Goal: Transaction & Acquisition: Purchase product/service

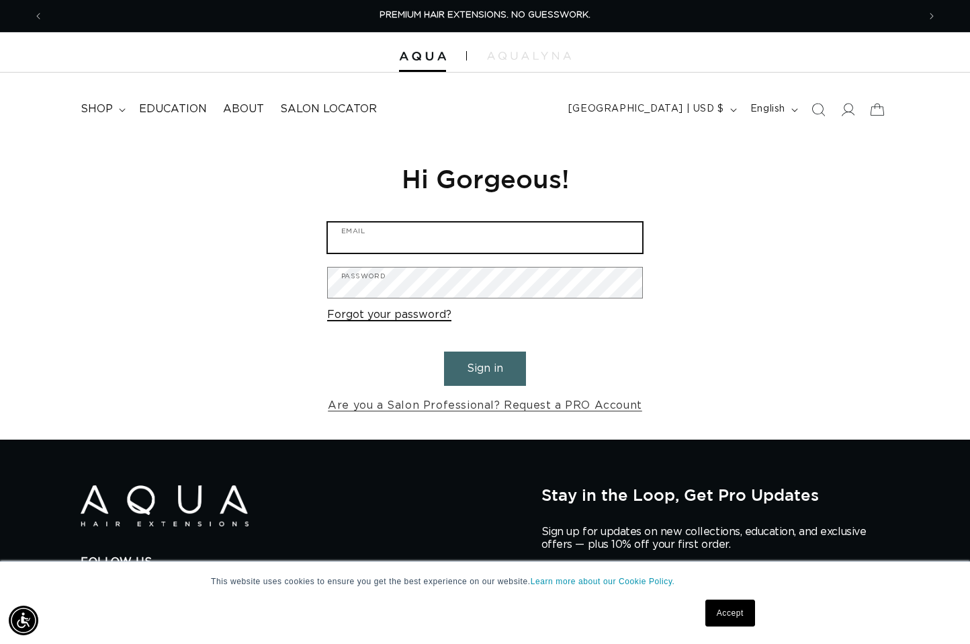
type input "beyoutifulreflection37@gmail.com"
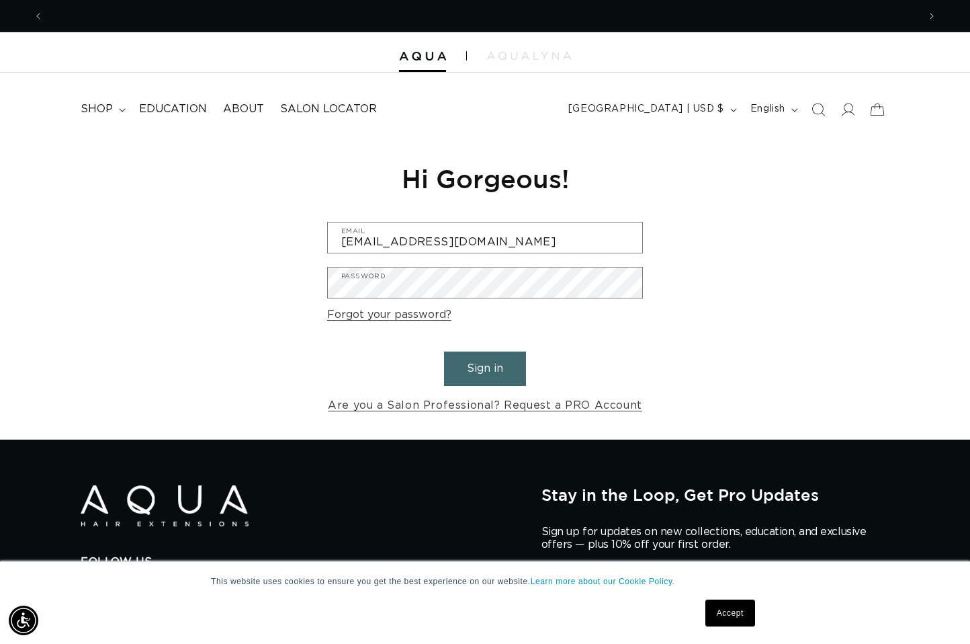
click at [495, 361] on button "Sign in" at bounding box center [485, 368] width 82 height 34
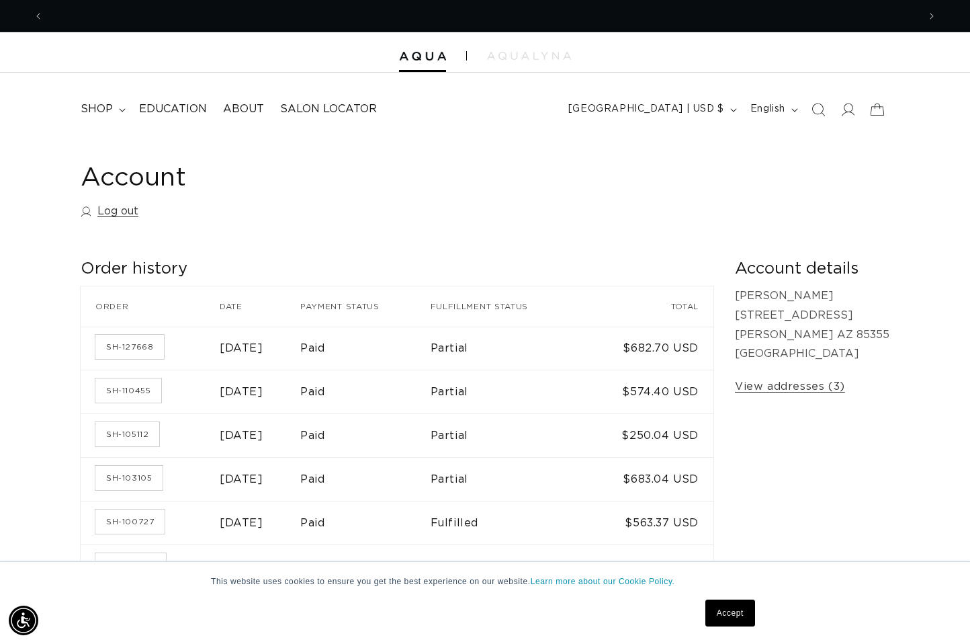
scroll to position [0, 875]
click at [734, 613] on link "Accept" at bounding box center [730, 612] width 50 height 27
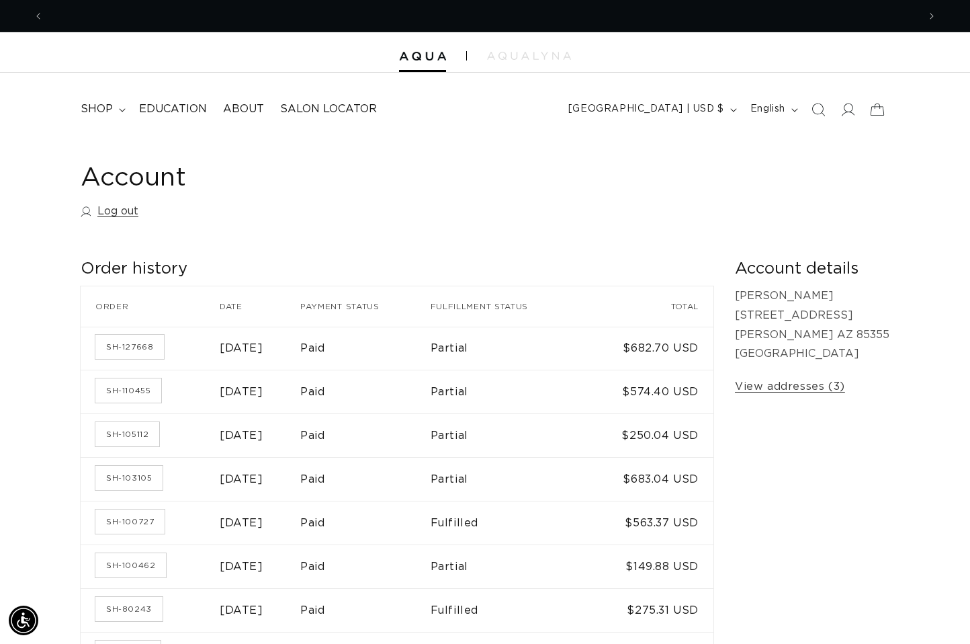
scroll to position [0, 1749]
click at [821, 107] on icon "Search" at bounding box center [818, 109] width 14 height 14
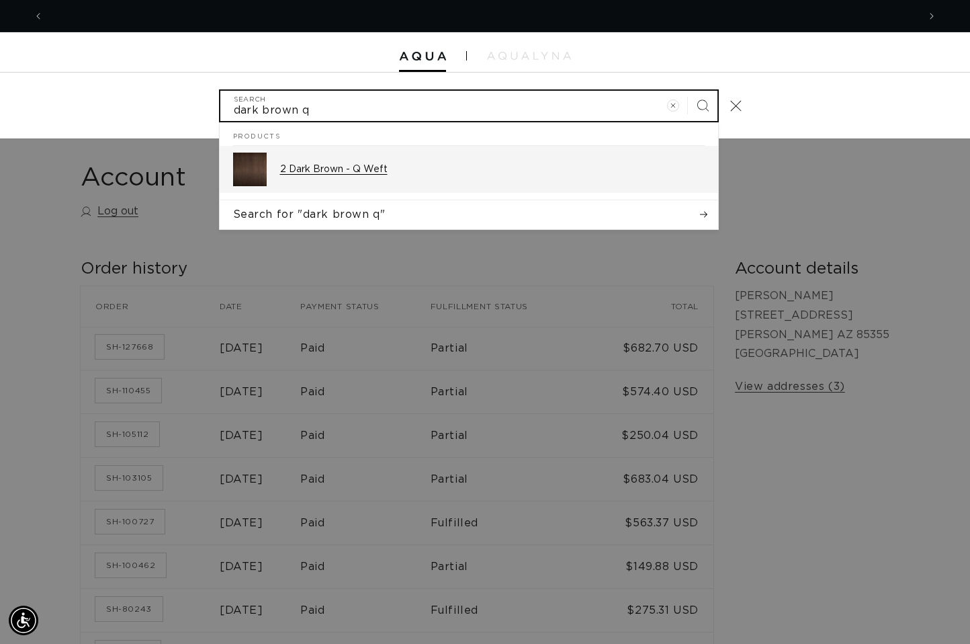
scroll to position [0, 875]
type input "dark brown q"
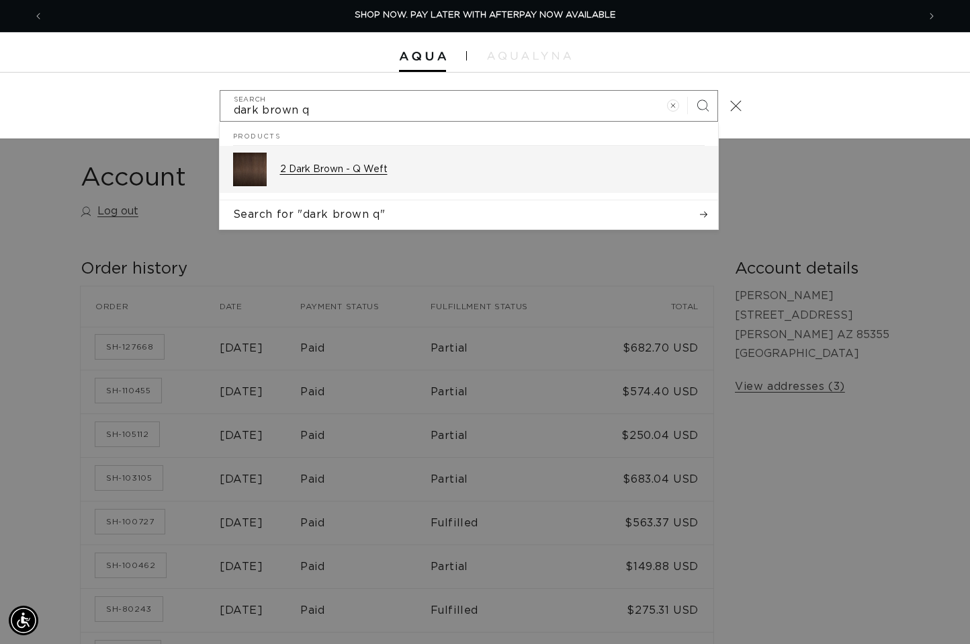
click at [380, 173] on p "2 Dark Brown - Q Weft" at bounding box center [492, 169] width 425 height 12
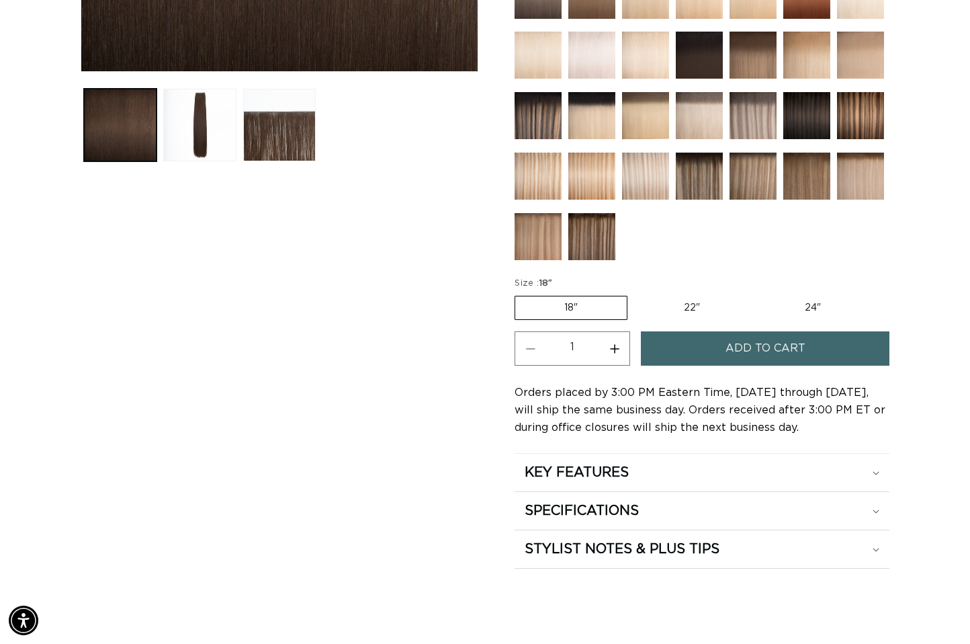
scroll to position [0, 1749]
click at [695, 304] on label "22" Variant sold out or unavailable" at bounding box center [692, 307] width 114 height 23
click at [635, 294] on input "22" Variant sold out or unavailable" at bounding box center [634, 293] width 1 height 1
radio input "true"
click at [613, 350] on button "Increase quantity for 2 Dark Brown - Q Weft" at bounding box center [614, 348] width 30 height 34
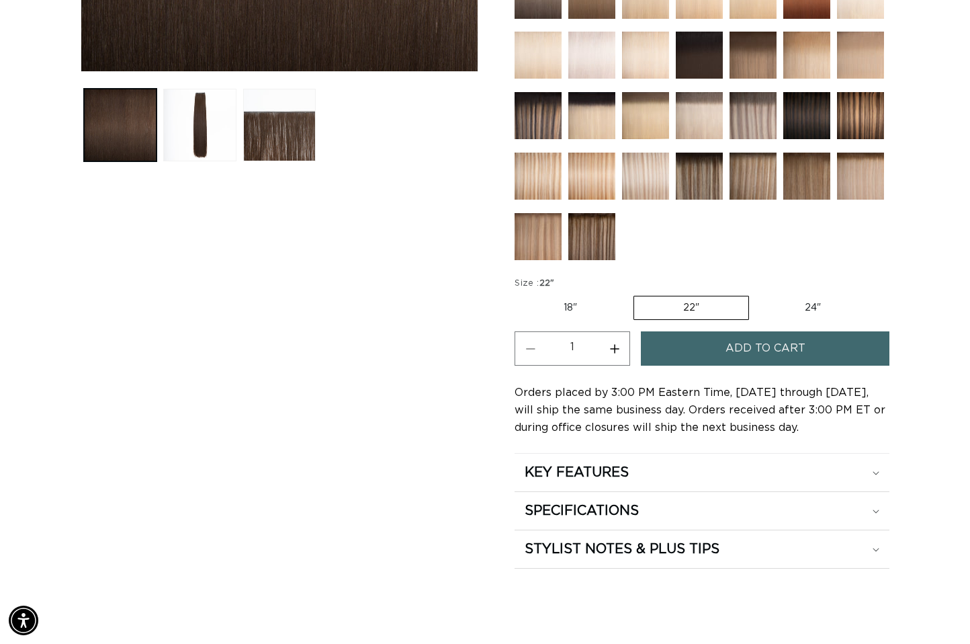
type input "2"
click at [731, 353] on span "Add to cart" at bounding box center [766, 348] width 80 height 34
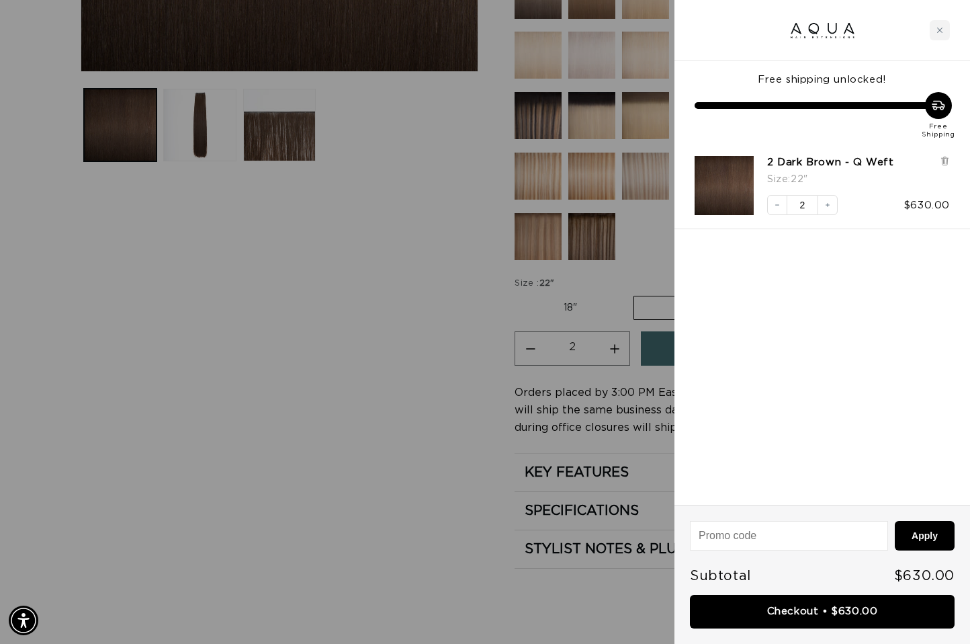
scroll to position [0, 875]
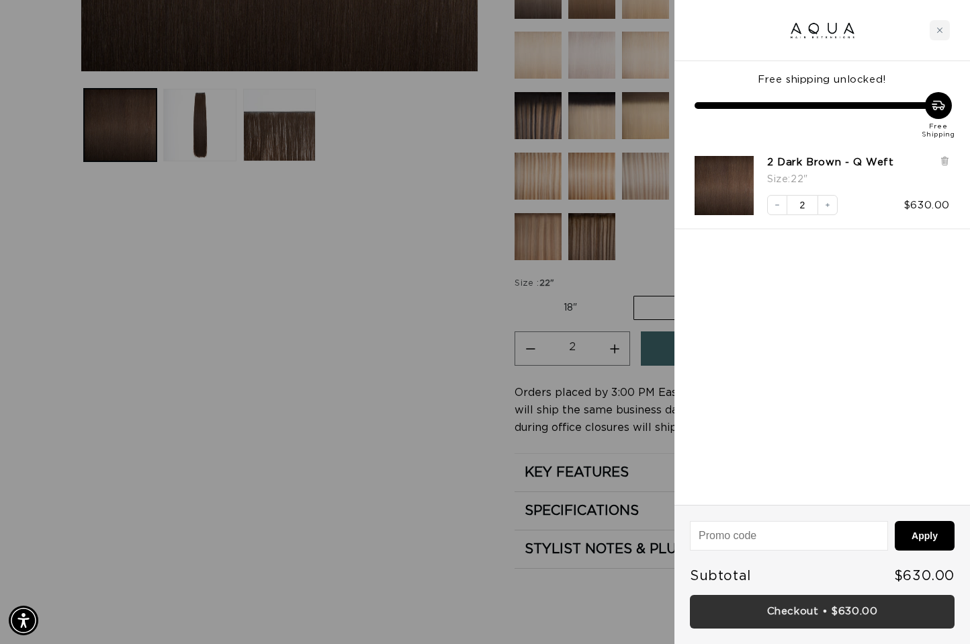
click at [765, 609] on link "Checkout • $630.00" at bounding box center [822, 612] width 265 height 34
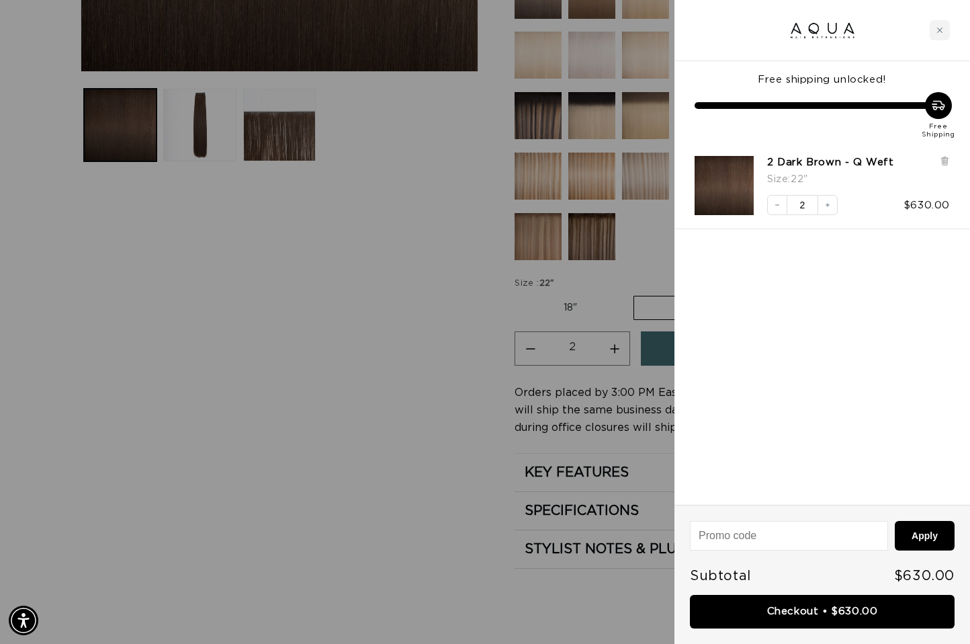
scroll to position [0, 1749]
click at [937, 28] on icon "Close cart" at bounding box center [940, 30] width 7 height 7
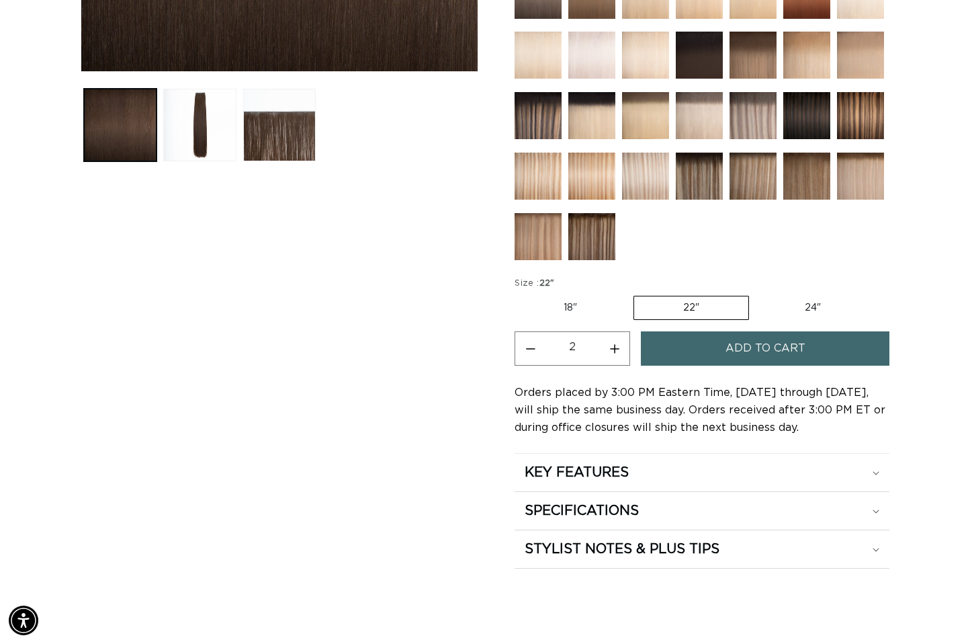
scroll to position [0, 0]
click at [364, 365] on div "Skip to product information Open media 1 in modal Open media 2 in modal Open me…" at bounding box center [280, 121] width 398 height 894
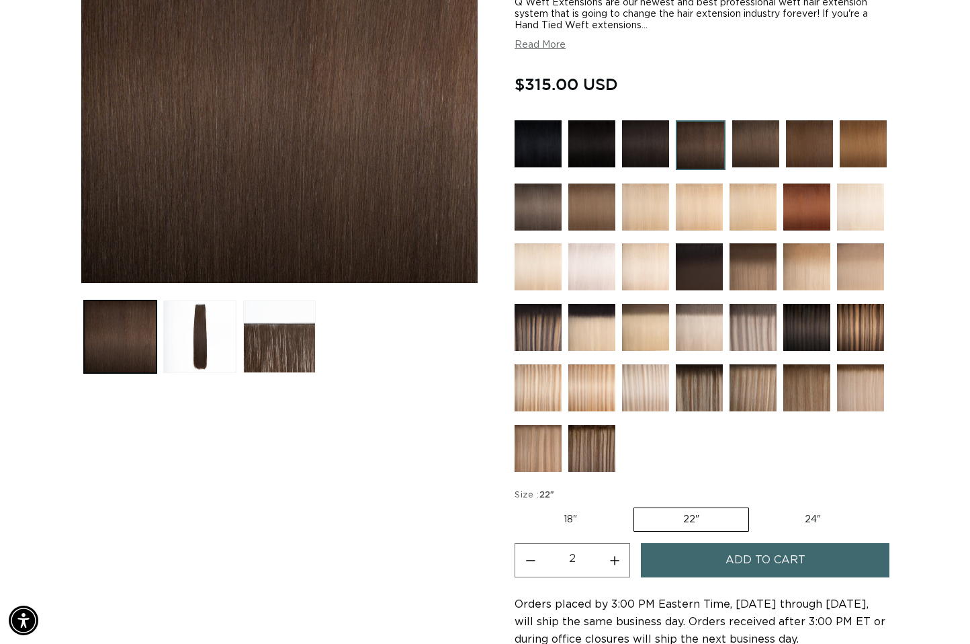
scroll to position [0, 1749]
click at [548, 326] on img at bounding box center [538, 327] width 47 height 47
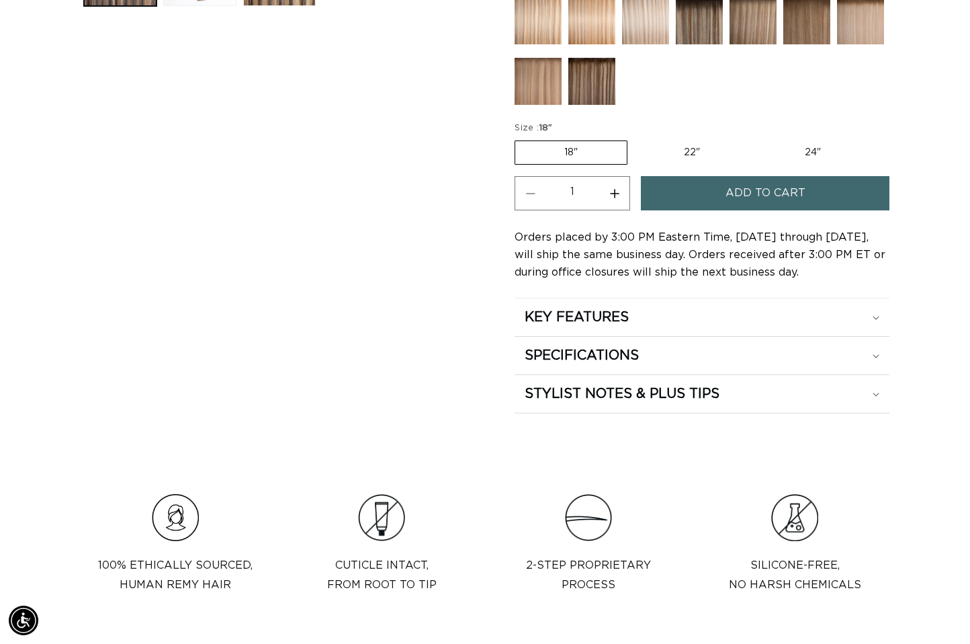
scroll to position [653, 0]
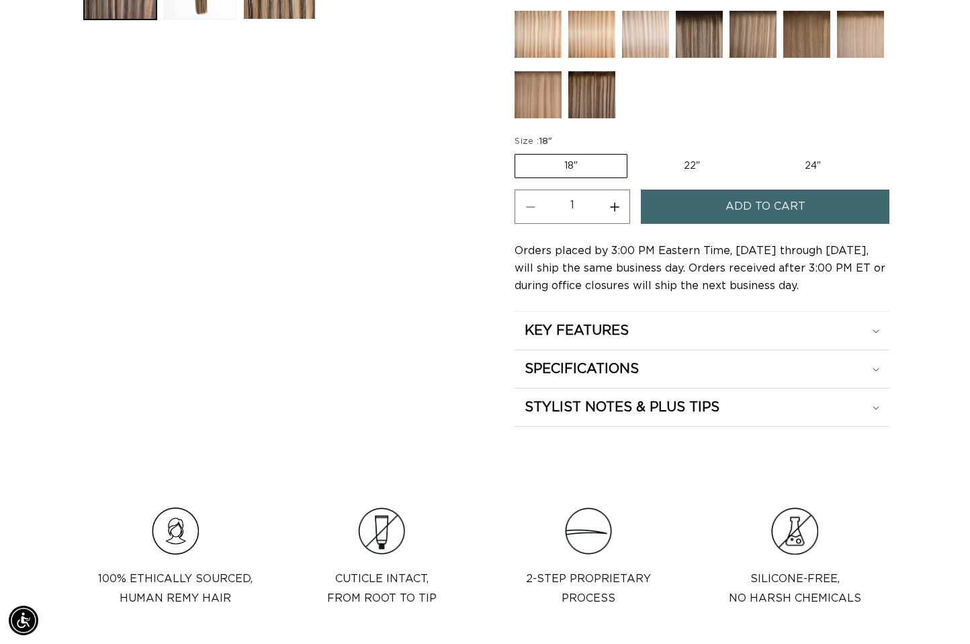
click at [808, 164] on label "24" Variant sold out or unavailable" at bounding box center [813, 166] width 114 height 23
click at [756, 152] on input "24" Variant sold out or unavailable" at bounding box center [756, 151] width 1 height 1
radio input "true"
click at [633, 151] on input "22" Variant sold out or unavailable" at bounding box center [633, 151] width 1 height 1
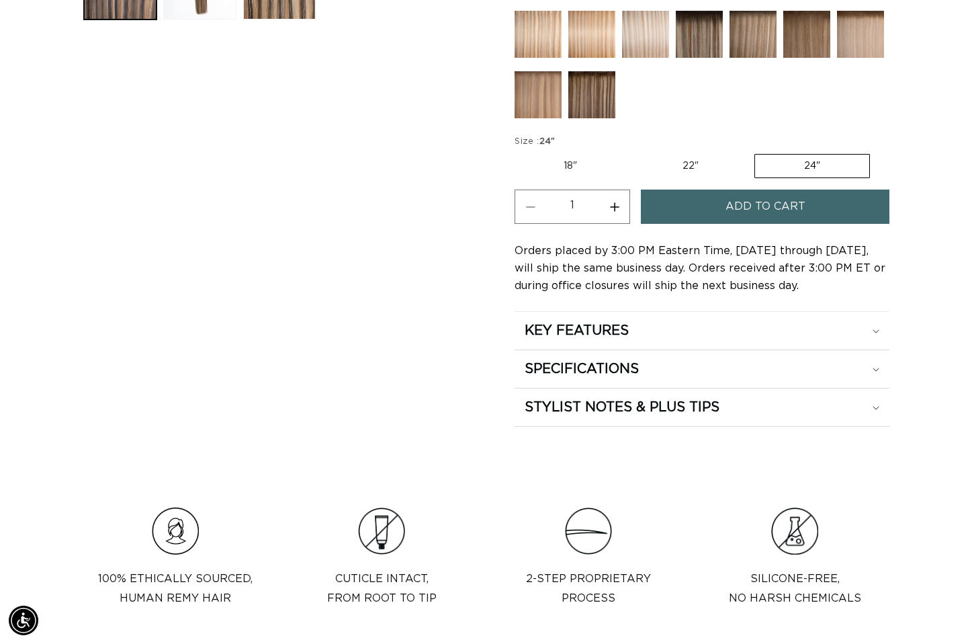
radio input "true"
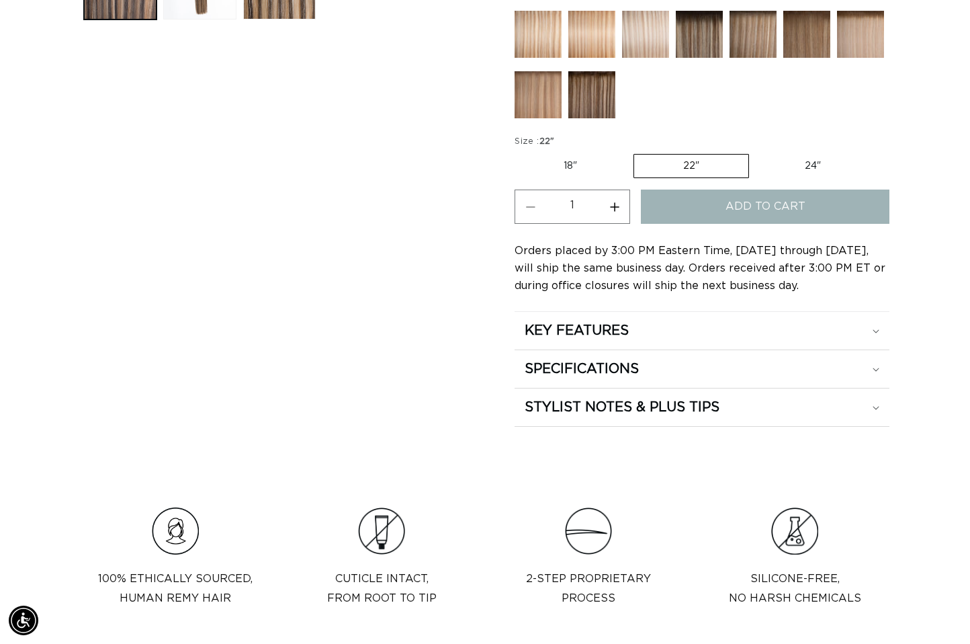
click at [518, 151] on input "18" Variant sold out or unavailable" at bounding box center [518, 151] width 1 height 1
radio input "true"
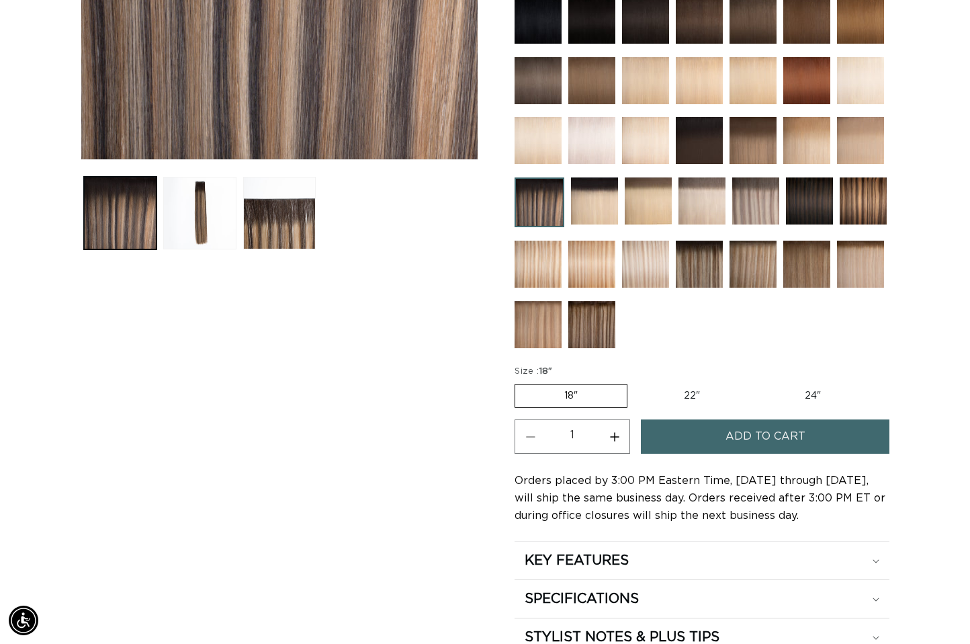
scroll to position [367, 0]
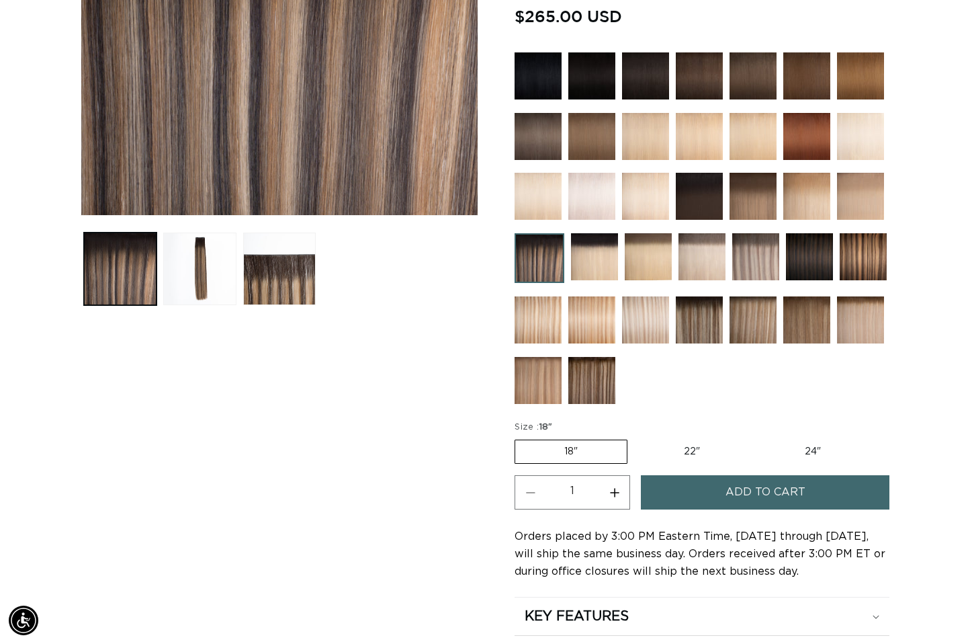
click at [803, 453] on label "24" Variant sold out or unavailable" at bounding box center [813, 451] width 114 height 23
click at [756, 437] on input "24" Variant sold out or unavailable" at bounding box center [756, 437] width 1 height 1
radio input "true"
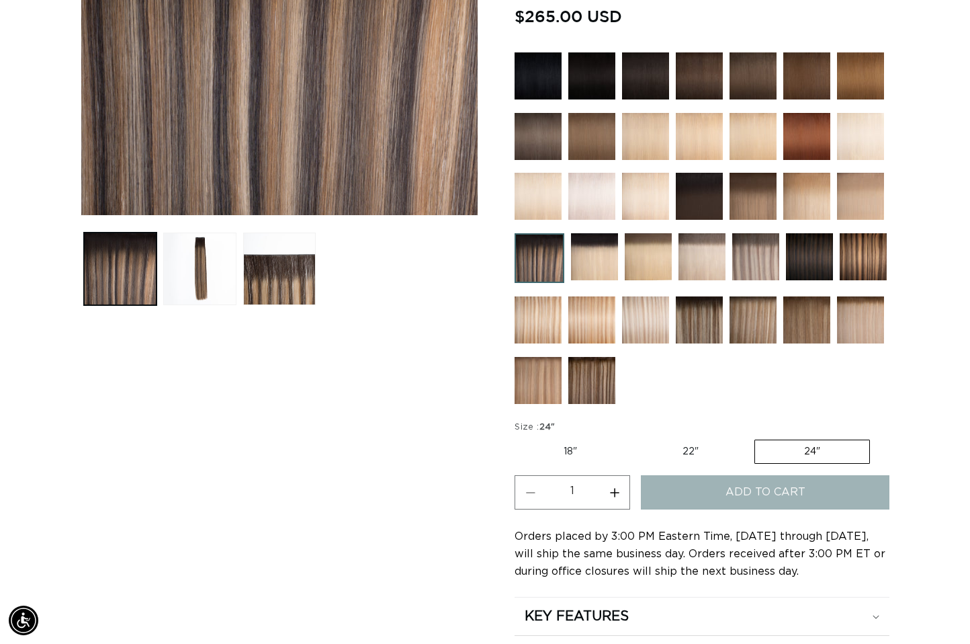
scroll to position [0, 0]
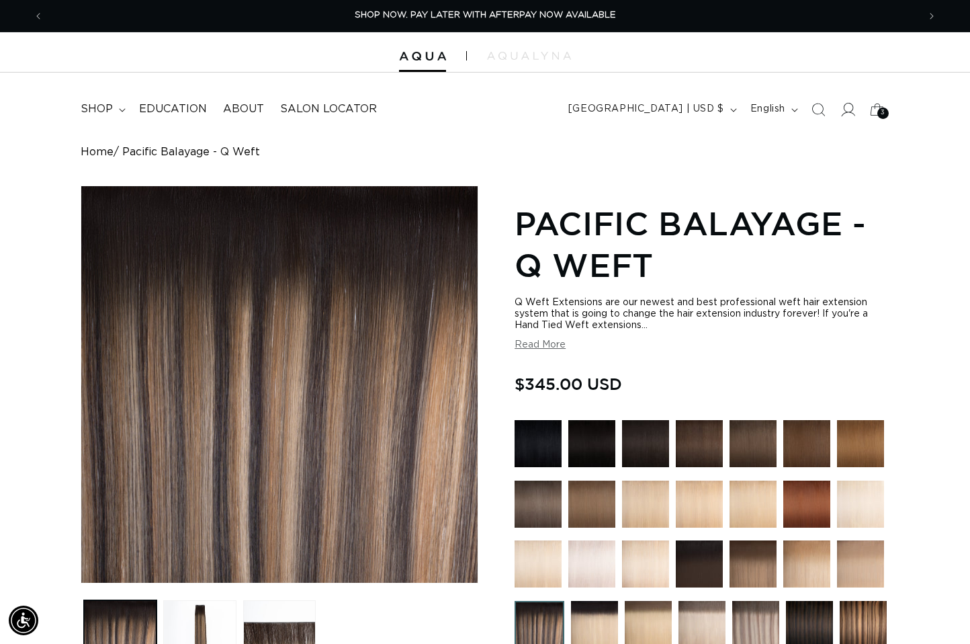
click at [849, 113] on icon at bounding box center [847, 109] width 14 height 14
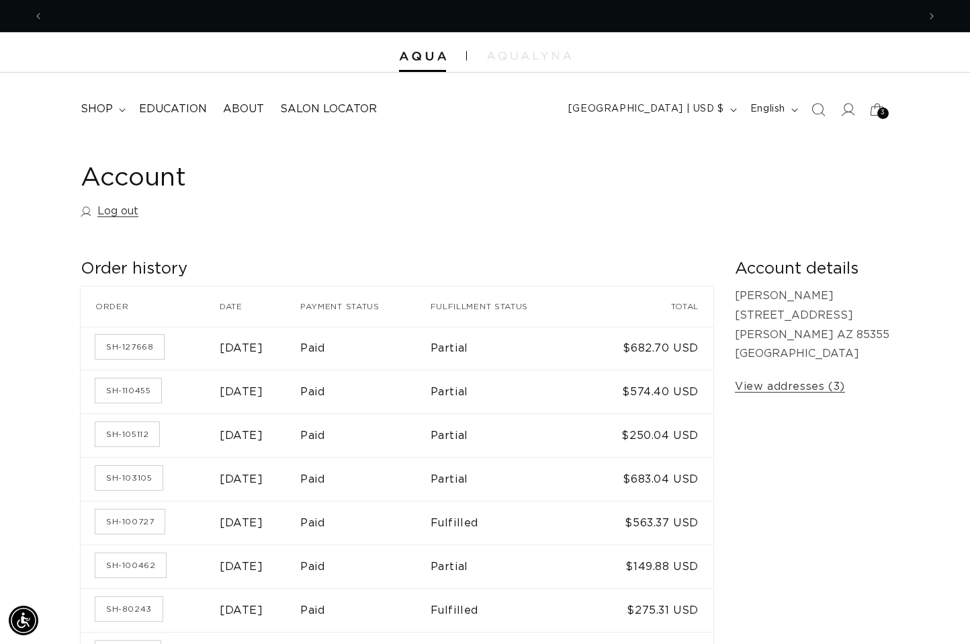
scroll to position [0, 875]
click at [124, 393] on link "SH-110455" at bounding box center [128, 390] width 66 height 24
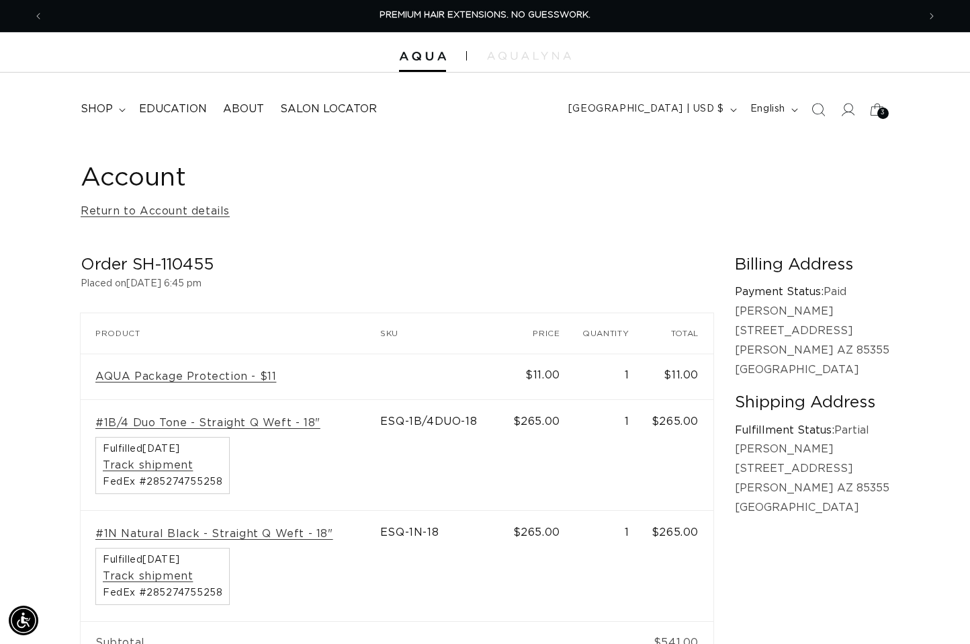
scroll to position [0, 875]
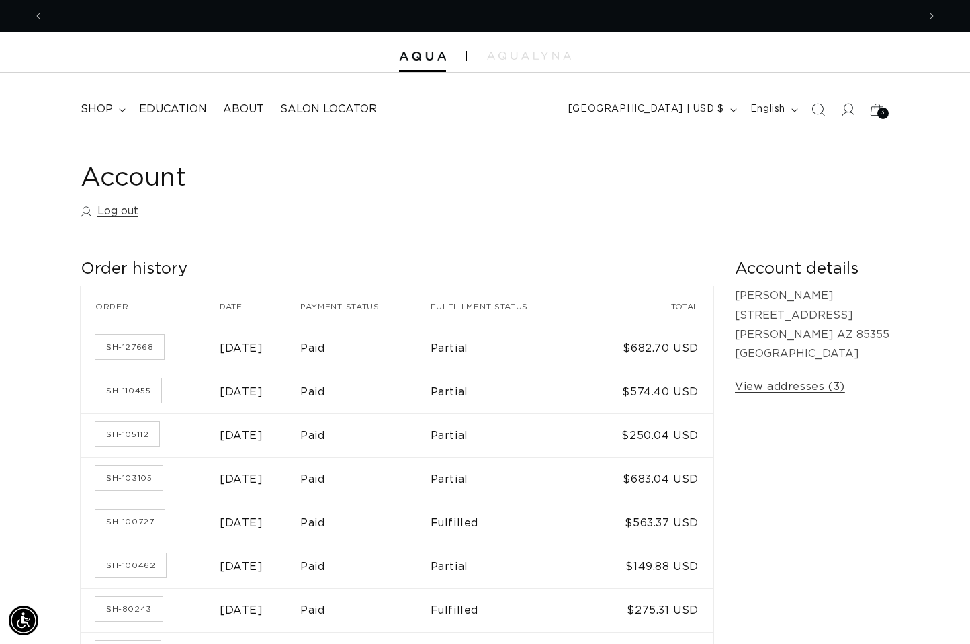
scroll to position [0, 875]
